Goal: Information Seeking & Learning: Learn about a topic

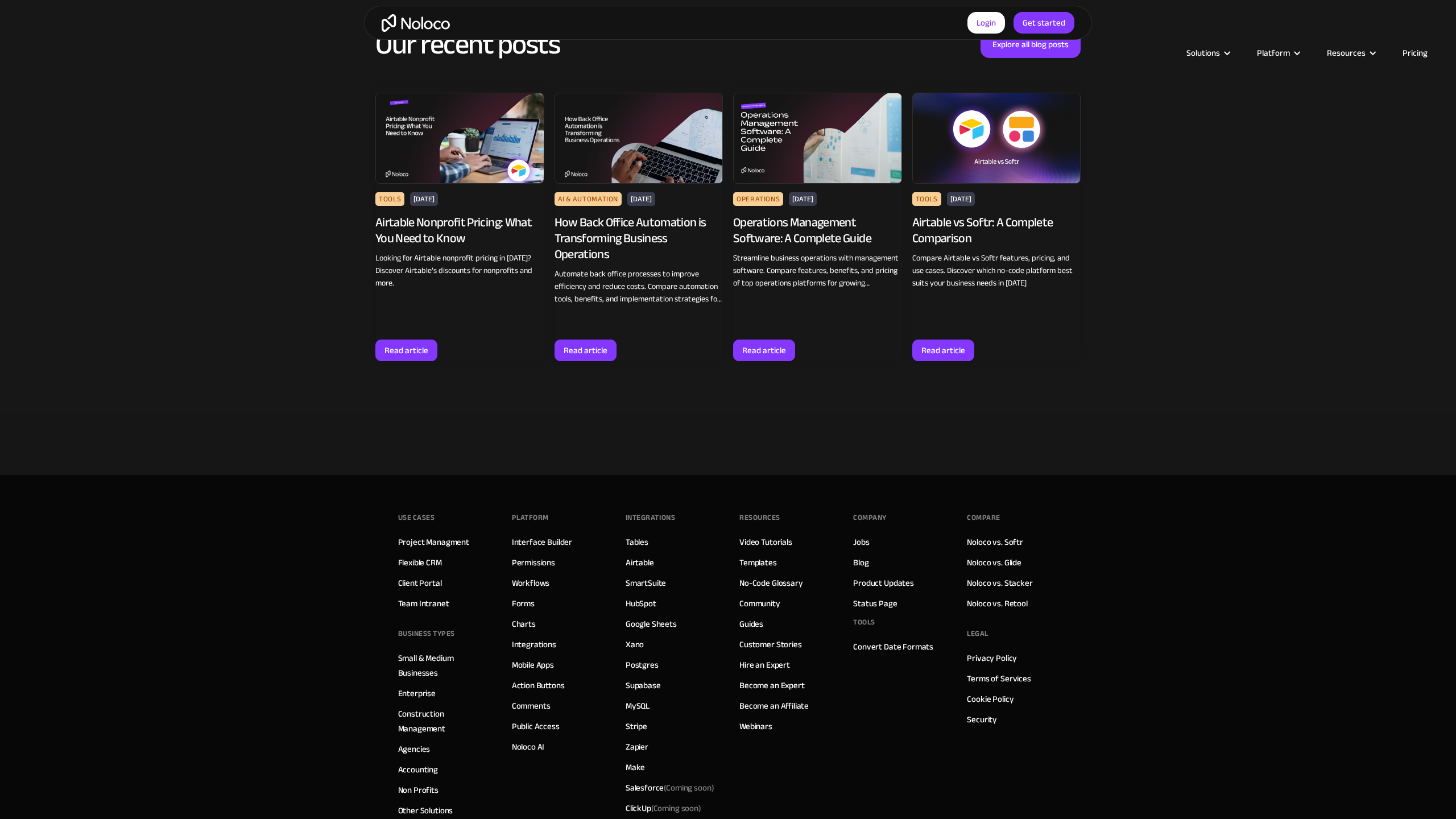
scroll to position [2328, 0]
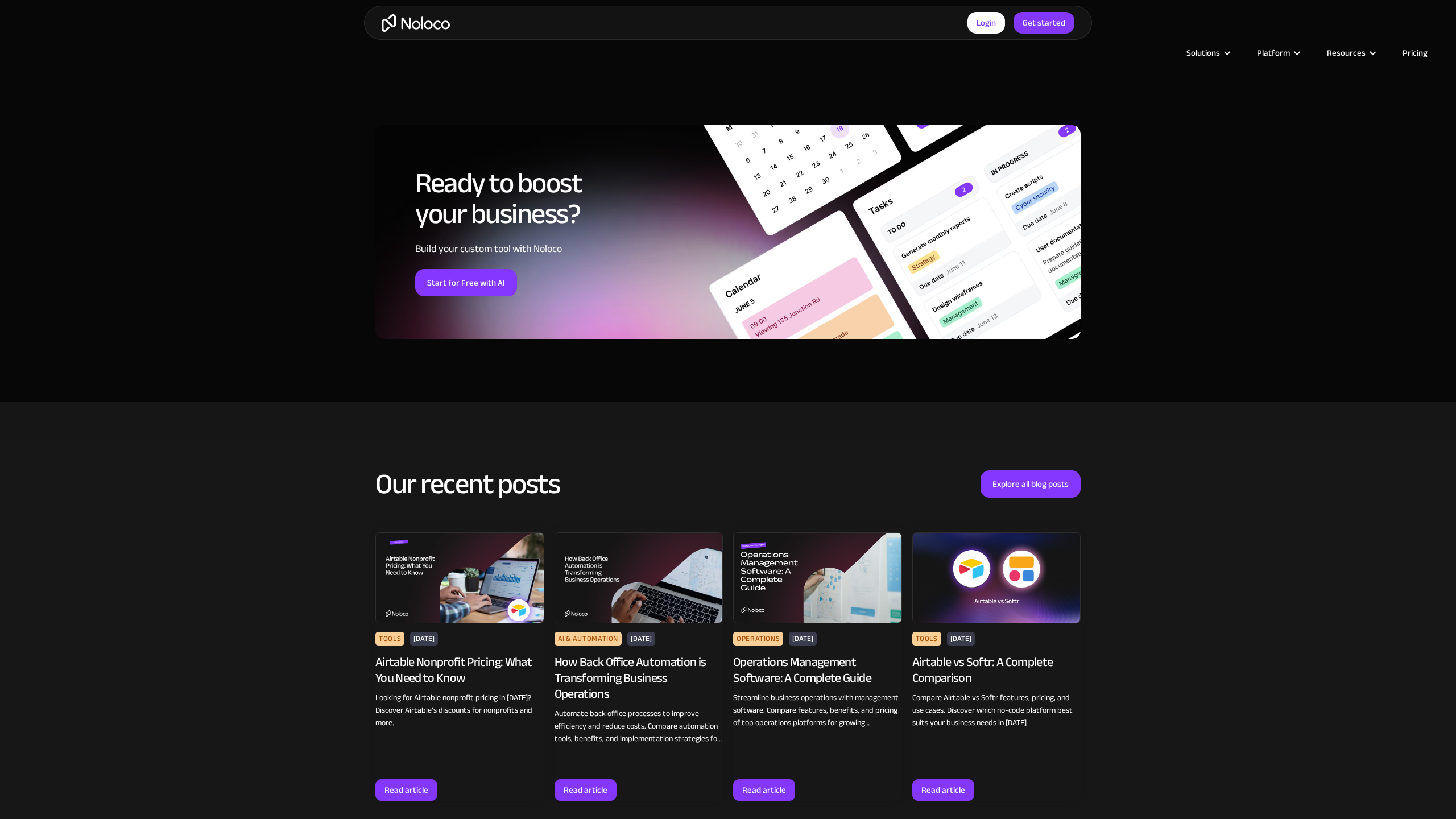
scroll to position [2018, 0]
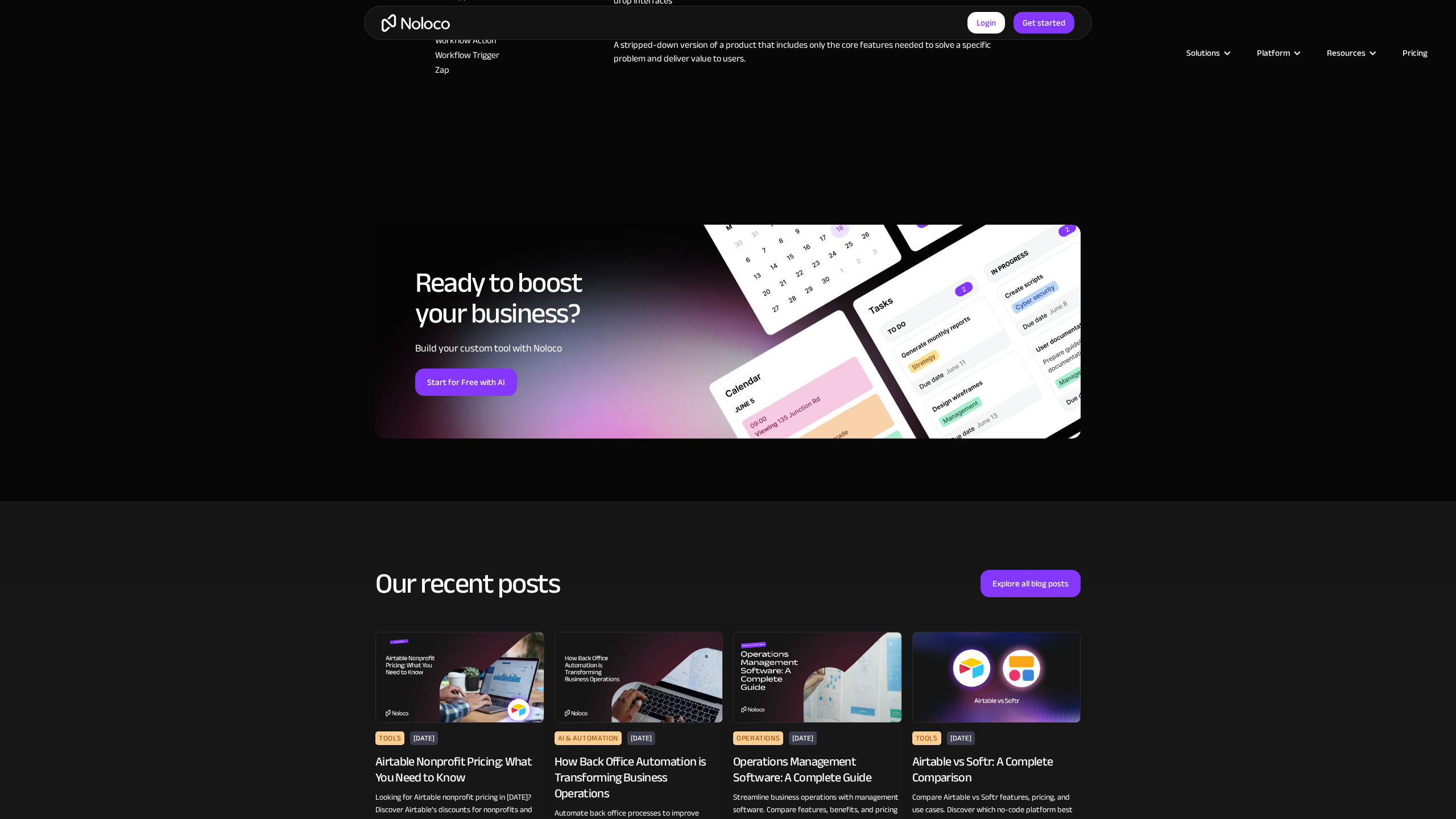
scroll to position [2116, 0]
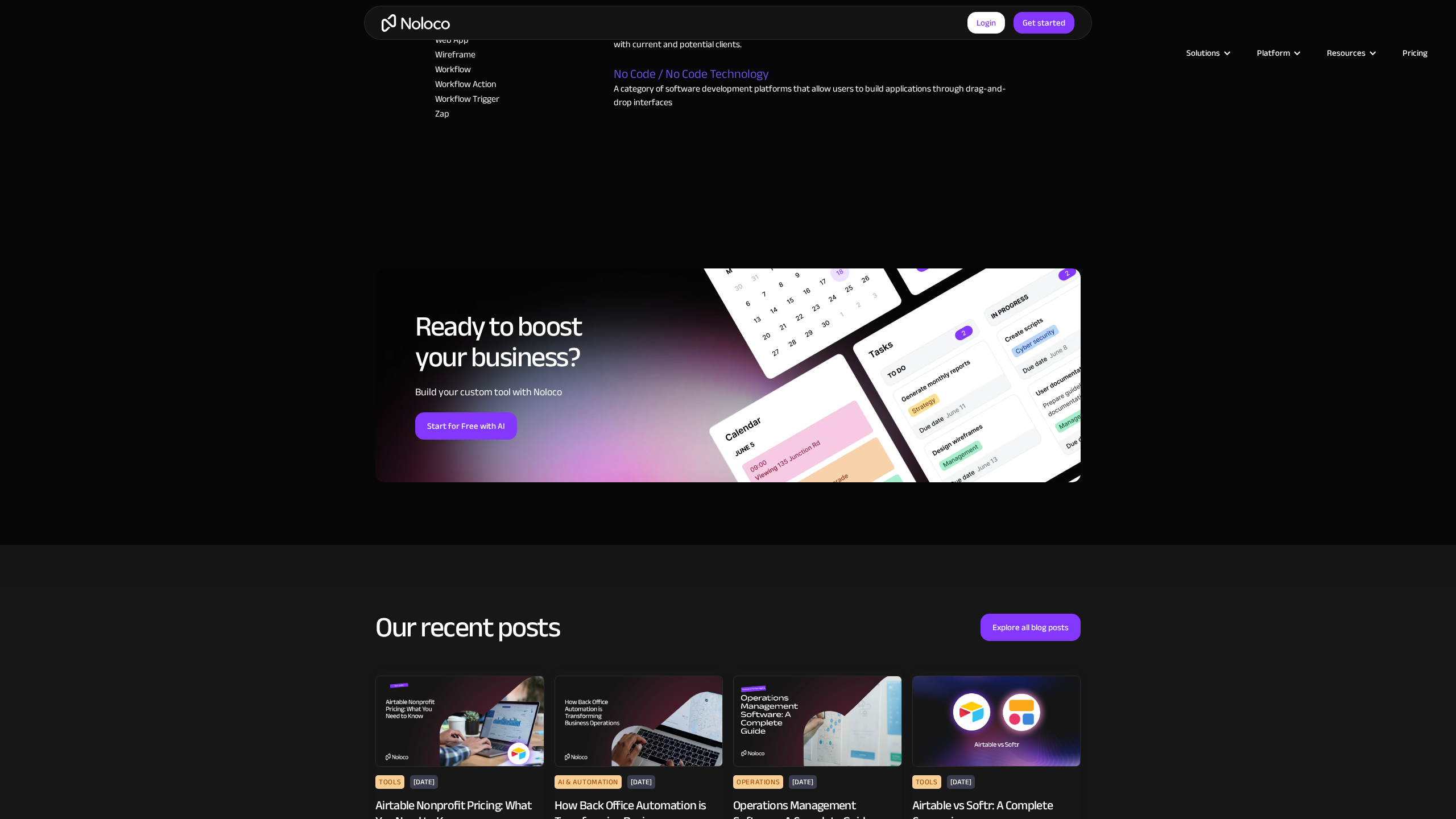
scroll to position [2136, 0]
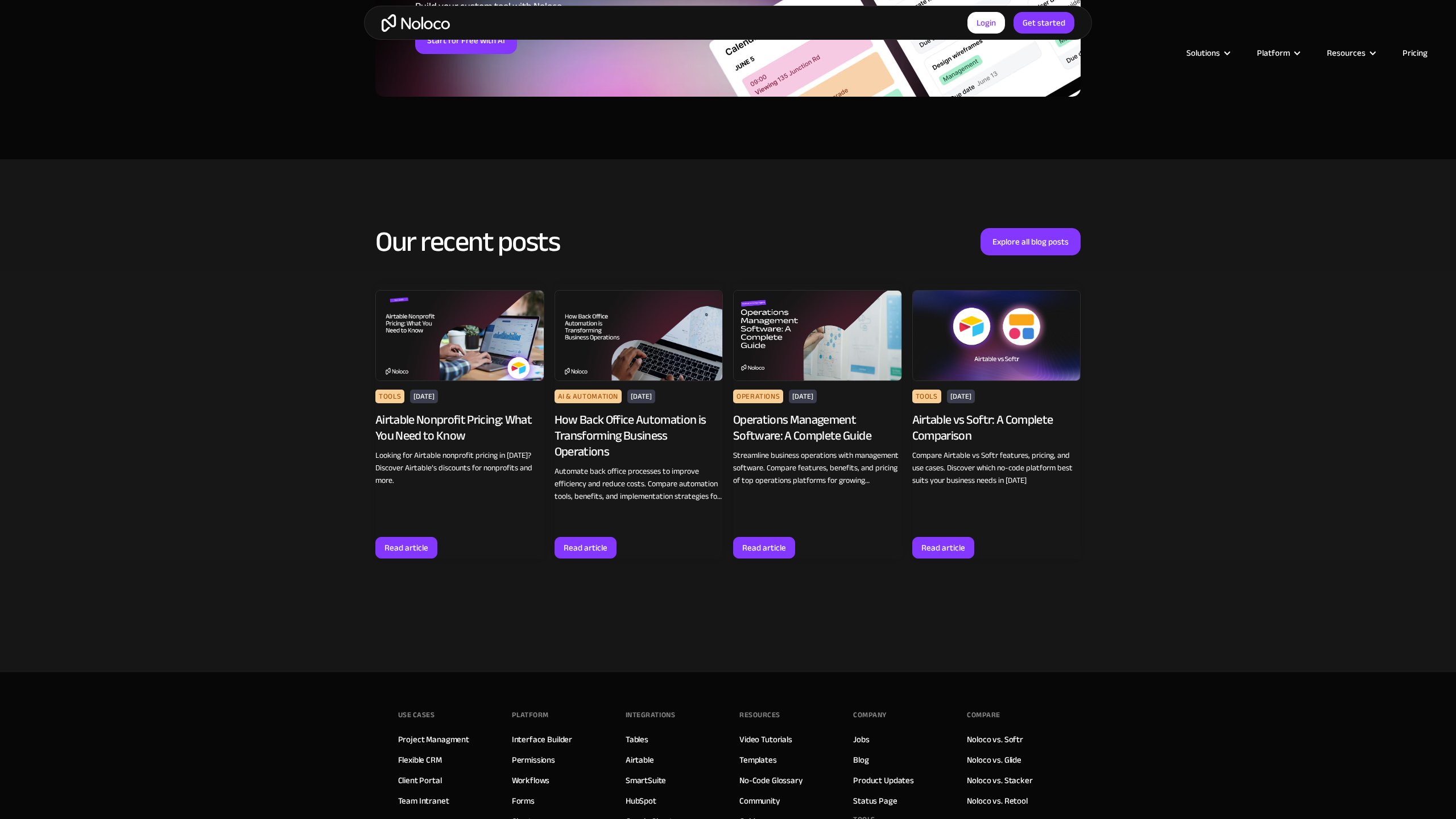
scroll to position [2531, 0]
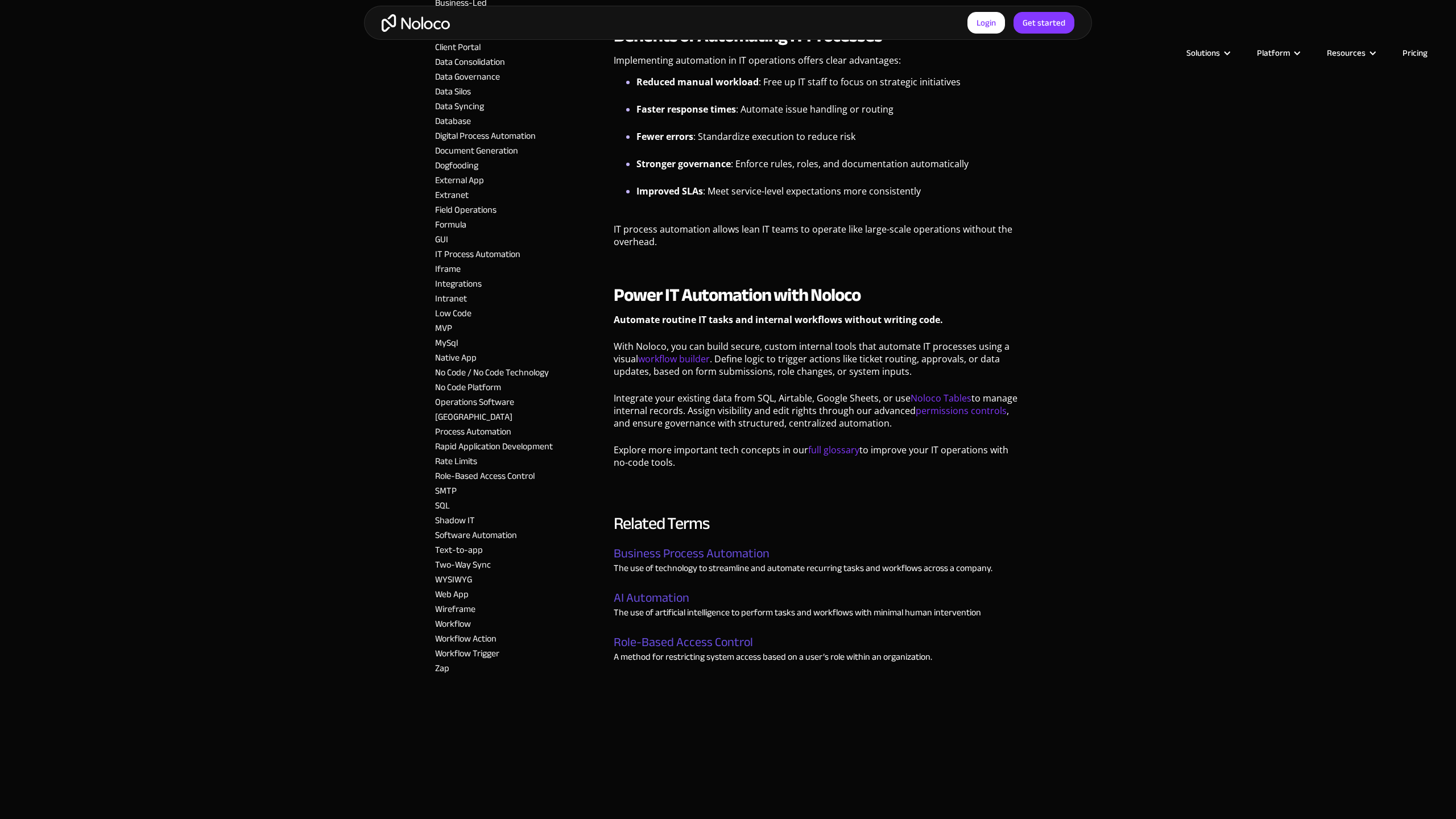
scroll to position [1438, 0]
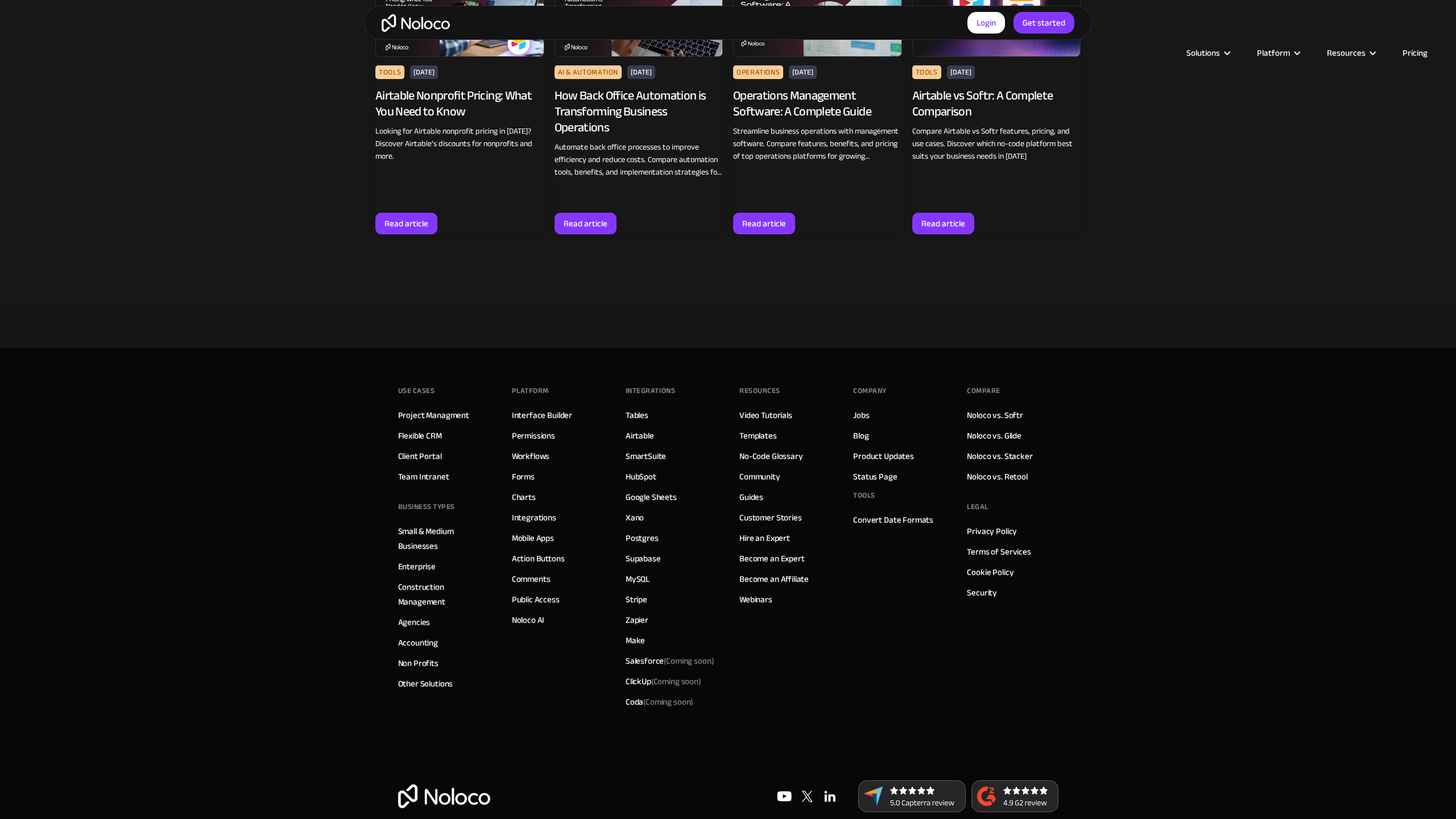
scroll to position [2017, 0]
